Goal: Transaction & Acquisition: Book appointment/travel/reservation

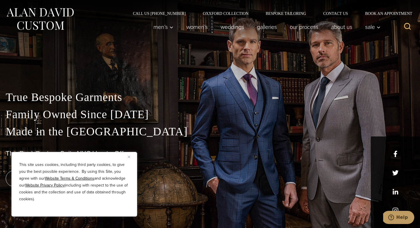
scroll to position [5, 0]
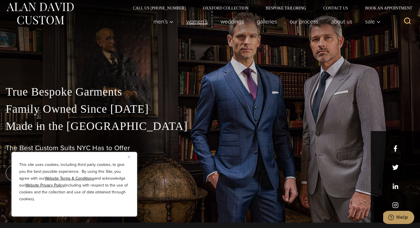
click at [191, 23] on link "Women’s" at bounding box center [197, 21] width 34 height 11
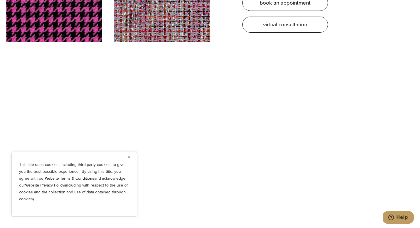
scroll to position [1832, 0]
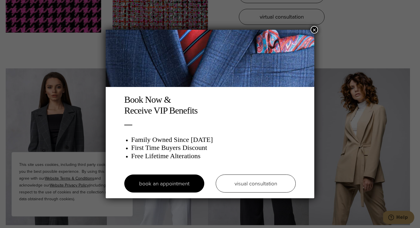
click at [314, 30] on button "×" at bounding box center [313, 29] width 7 height 7
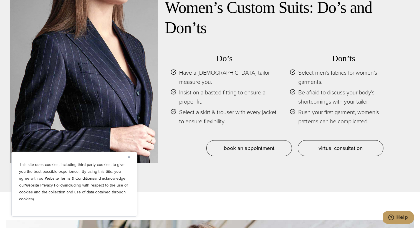
scroll to position [2545, 0]
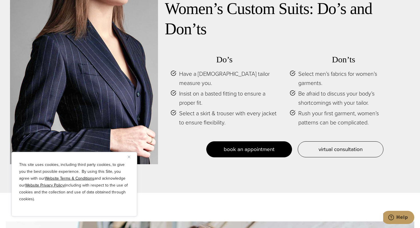
click at [260, 145] on span "book an appointment" at bounding box center [249, 149] width 51 height 8
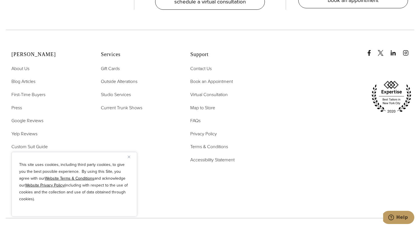
scroll to position [3417, 0]
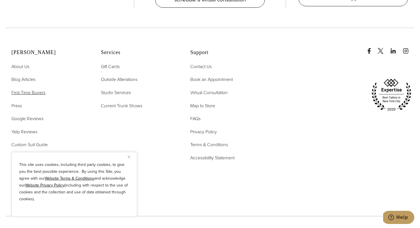
click at [23, 89] on span "First-Time Buyers" at bounding box center [28, 92] width 34 height 7
